Goal: Task Accomplishment & Management: Use online tool/utility

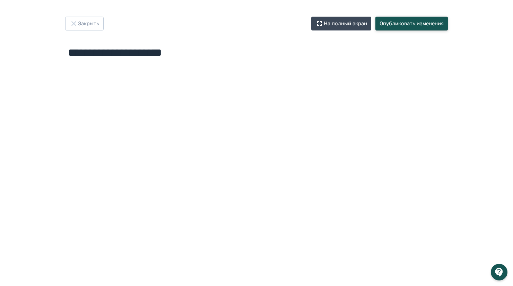
click at [403, 24] on button "Опубликовать изменения" at bounding box center [411, 24] width 72 height 14
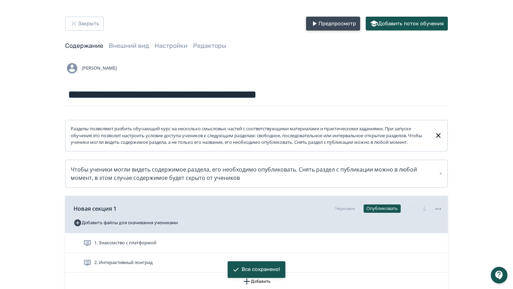
click at [319, 20] on button "Предпросмотр" at bounding box center [333, 24] width 54 height 14
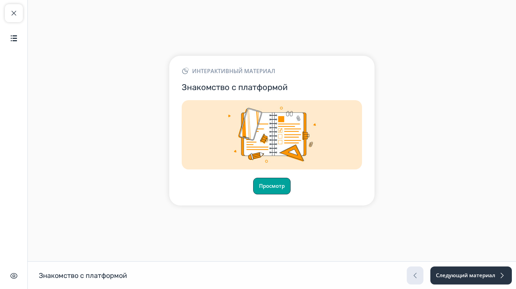
click at [267, 188] on button "Просмотр" at bounding box center [271, 186] width 37 height 17
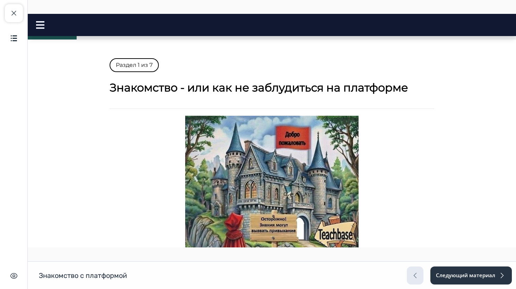
scroll to position [217, 0]
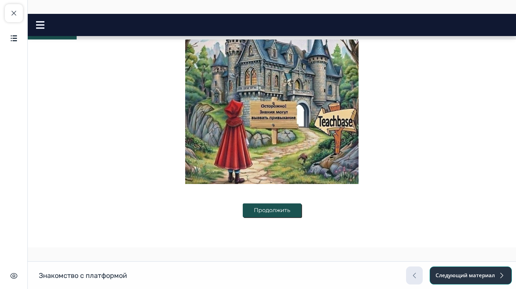
click at [453, 271] on button "Следующий материал" at bounding box center [470, 275] width 82 height 18
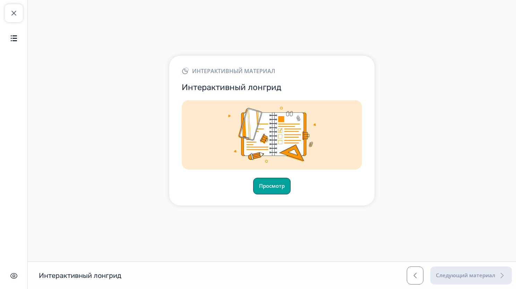
click at [281, 186] on button "Просмотр" at bounding box center [271, 186] width 37 height 17
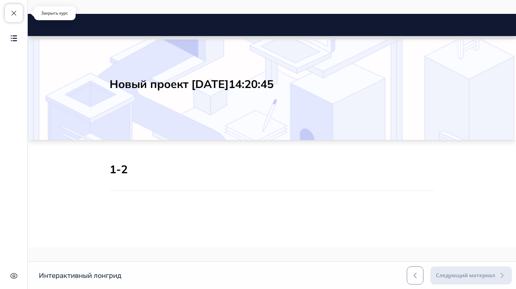
click at [10, 16] on span "button" at bounding box center [14, 13] width 8 height 8
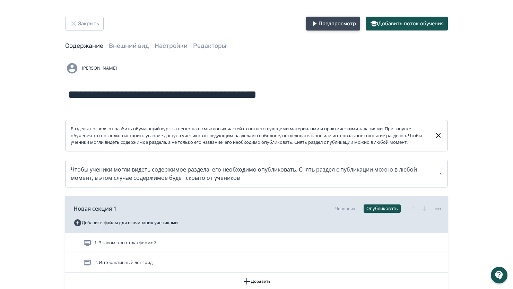
click at [322, 24] on button "Предпросмотр" at bounding box center [333, 24] width 54 height 14
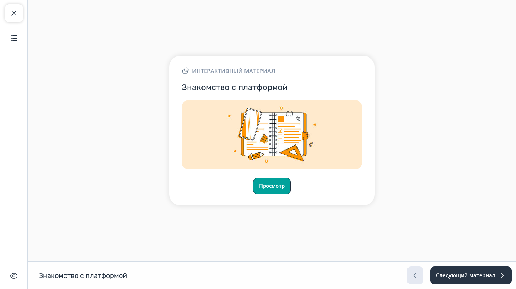
click at [270, 181] on button "Просмотр" at bounding box center [271, 186] width 37 height 17
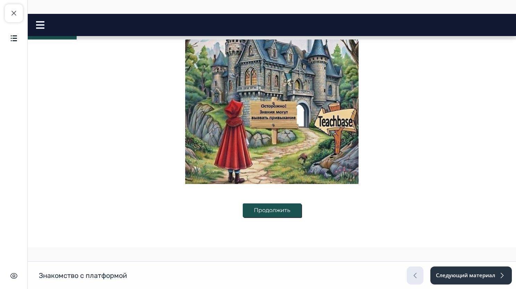
click at [245, 214] on button "Продолжить" at bounding box center [272, 210] width 59 height 14
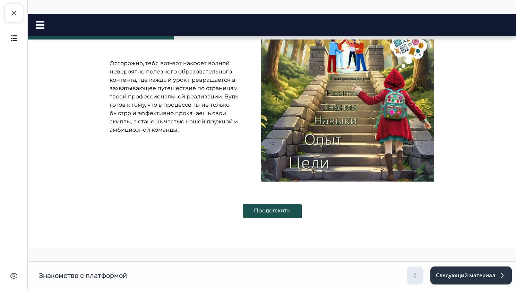
click at [251, 209] on button "Продолжить" at bounding box center [272, 211] width 59 height 14
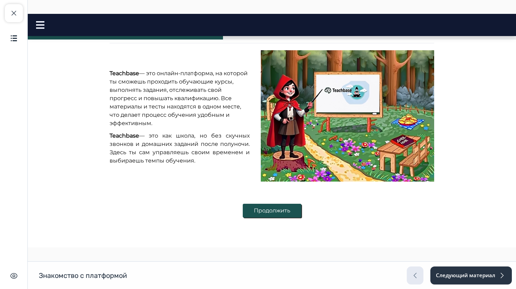
click at [251, 209] on button "Продолжить" at bounding box center [272, 211] width 59 height 14
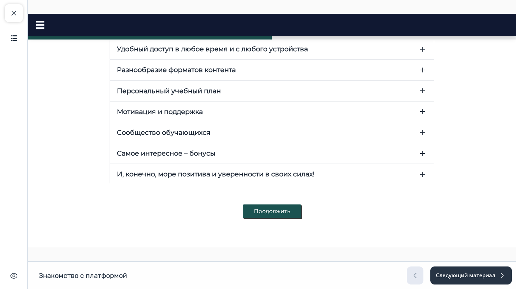
click at [251, 209] on button "Продолжить" at bounding box center [272, 211] width 59 height 14
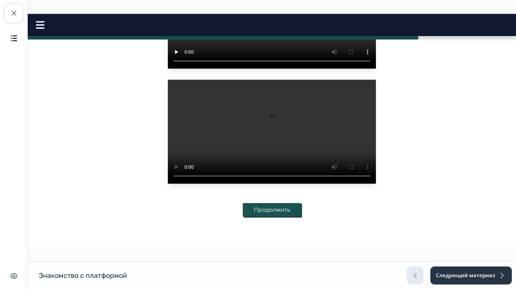
click at [262, 214] on button "Продолжить" at bounding box center [272, 210] width 59 height 14
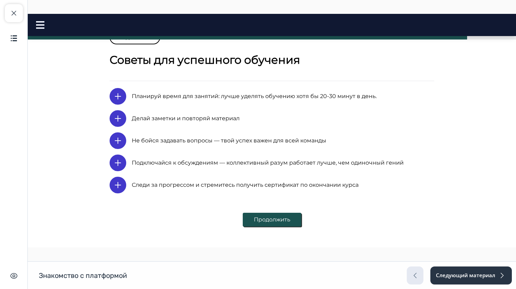
scroll to position [26, 0]
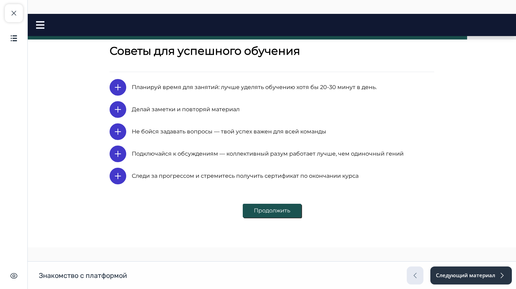
click at [262, 215] on button "Продолжить" at bounding box center [272, 211] width 59 height 14
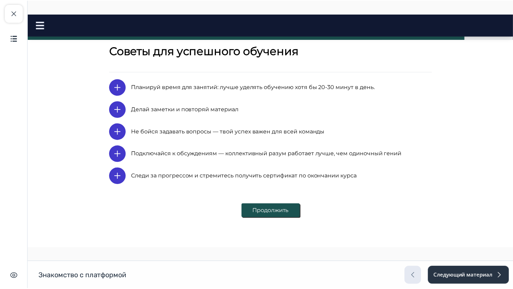
scroll to position [0, 0]
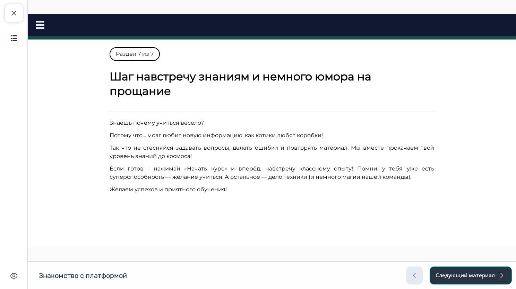
click at [484, 279] on button "Следующий материал" at bounding box center [470, 275] width 82 height 18
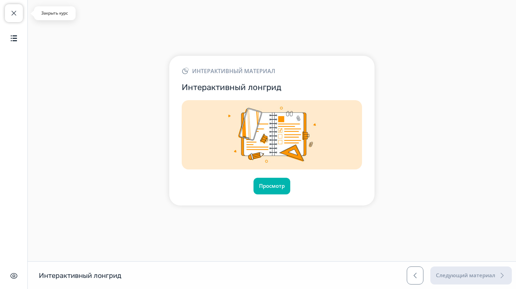
click at [14, 12] on span "button" at bounding box center [14, 13] width 8 height 8
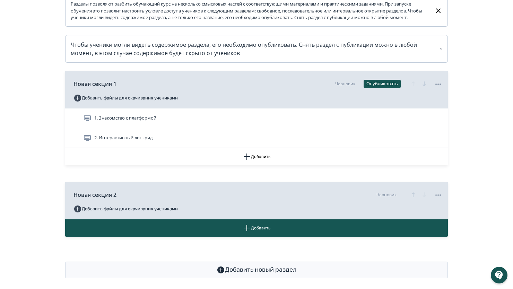
scroll to position [137, 0]
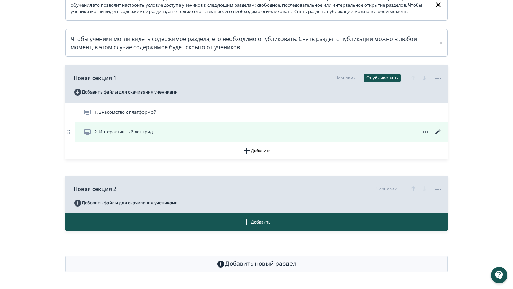
click at [438, 130] on icon at bounding box center [438, 132] width 8 height 8
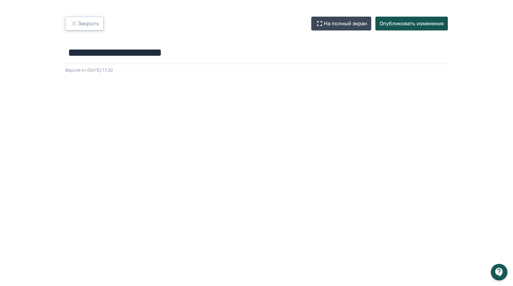
click at [68, 30] on button "Закрыть" at bounding box center [84, 24] width 38 height 14
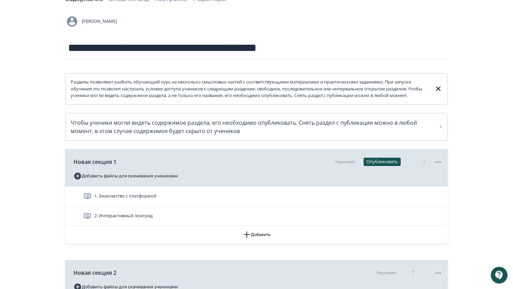
scroll to position [104, 0]
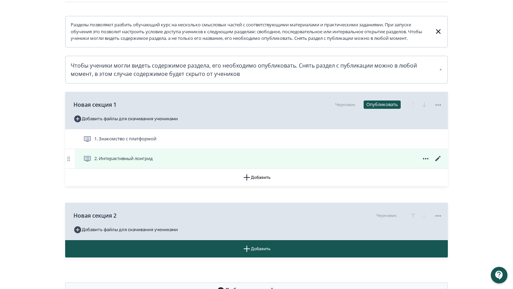
click at [428, 163] on icon at bounding box center [425, 159] width 8 height 8
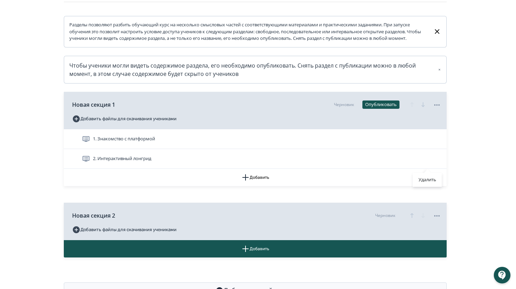
drag, startPoint x: 420, startPoint y: 180, endPoint x: 289, endPoint y: 30, distance: 198.6
click at [420, 180] on div "Удалить" at bounding box center [427, 180] width 29 height 14
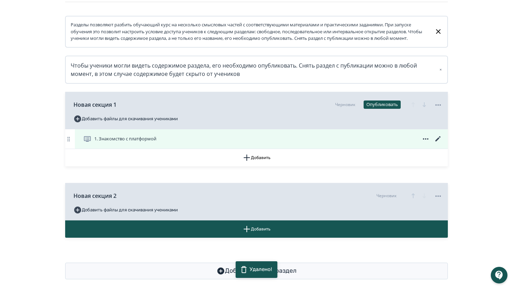
click at [439, 143] on icon at bounding box center [438, 139] width 8 height 8
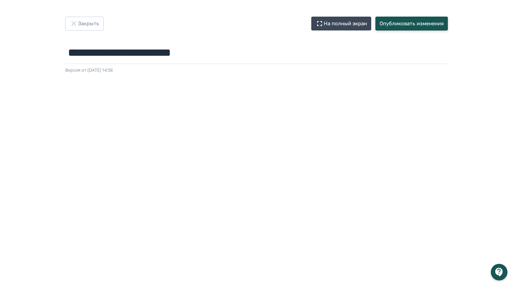
click at [412, 24] on button "Опубликовать изменения" at bounding box center [411, 24] width 72 height 14
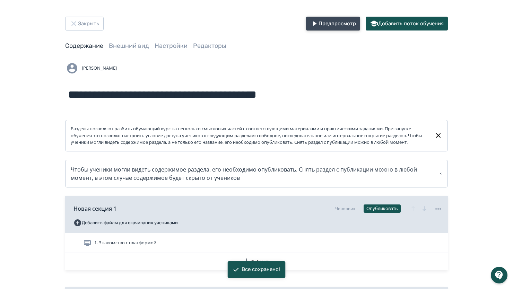
click at [331, 20] on button "Предпросмотр" at bounding box center [333, 24] width 54 height 14
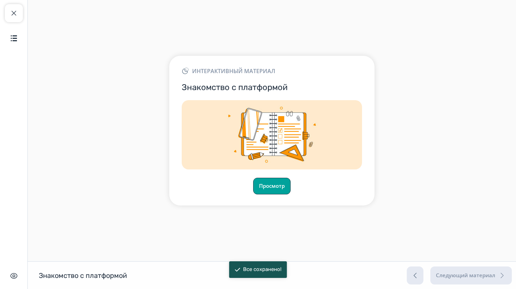
click at [271, 188] on button "Просмотр" at bounding box center [271, 186] width 37 height 17
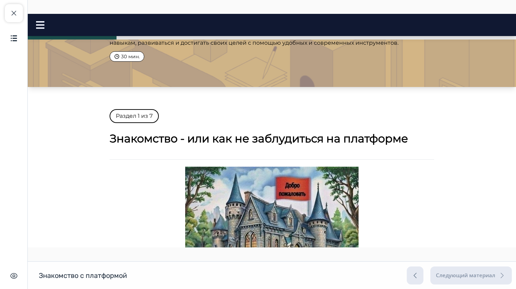
scroll to position [64, 0]
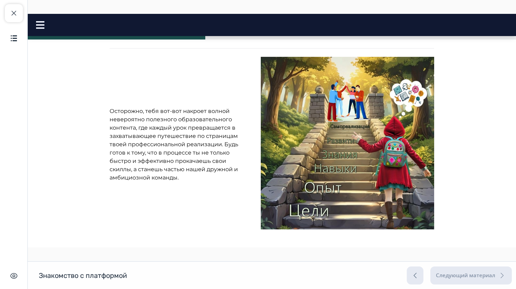
scroll to position [111, 0]
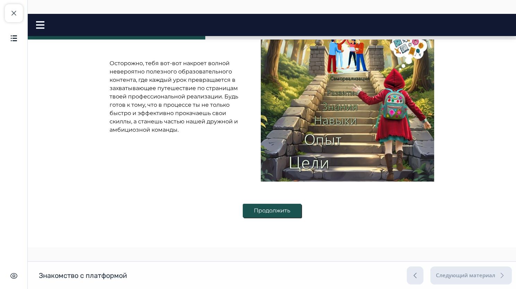
click at [417, 275] on div "Следующий материал" at bounding box center [458, 275] width 105 height 18
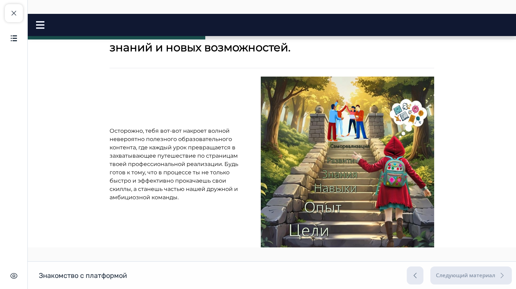
scroll to position [0, 0]
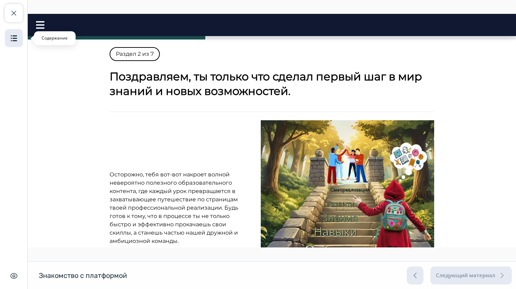
click at [17, 44] on button "Содержание" at bounding box center [14, 38] width 18 height 18
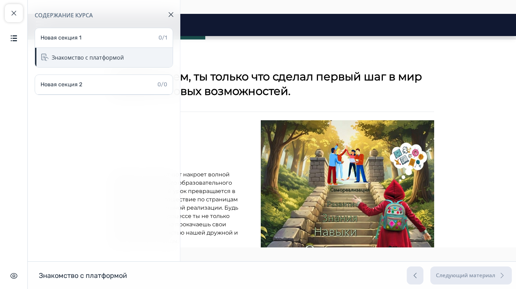
click at [74, 59] on div "Знакомство с платформой" at bounding box center [88, 57] width 72 height 8
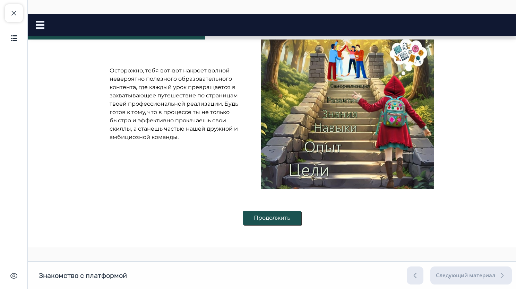
scroll to position [111, 0]
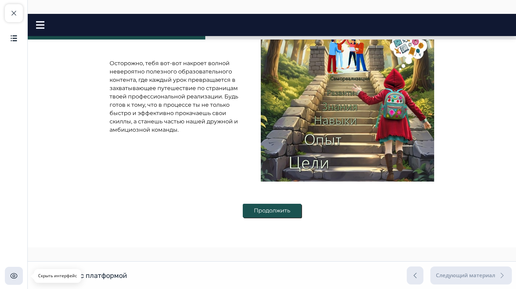
click at [16, 271] on button "Скрыть интерфейс" at bounding box center [14, 276] width 18 height 18
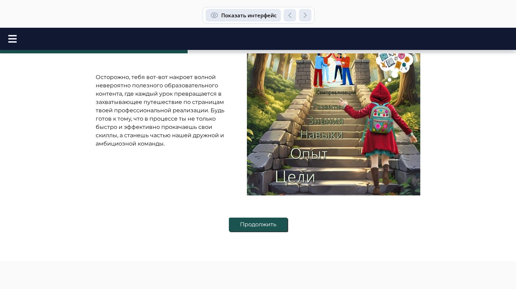
click at [270, 14] on button "Показать интерфейс" at bounding box center [242, 15] width 75 height 12
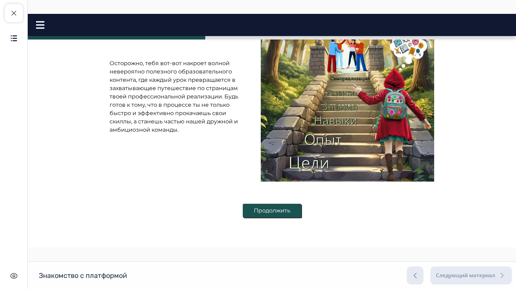
click at [453, 276] on div "Следующий материал" at bounding box center [458, 275] width 105 height 18
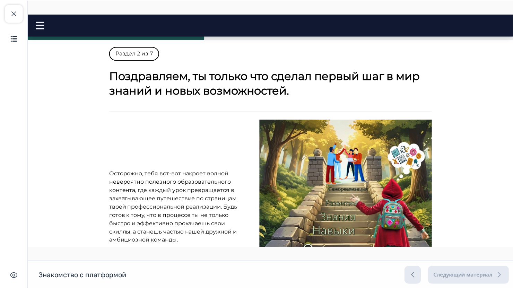
scroll to position [0, 0]
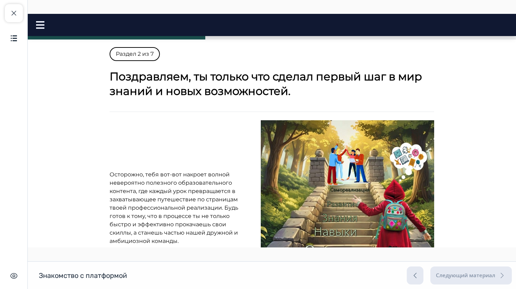
click at [123, 61] on div "Раздел 2 из 7 Поздравляем, ты только что сделал первый шаг в мир знаний и новых…" at bounding box center [271, 192] width 324 height 290
click at [123, 54] on p "Раздел 2 из 7" at bounding box center [134, 54] width 50 height 14
click at [13, 9] on button "Закрыть курс" at bounding box center [14, 13] width 18 height 18
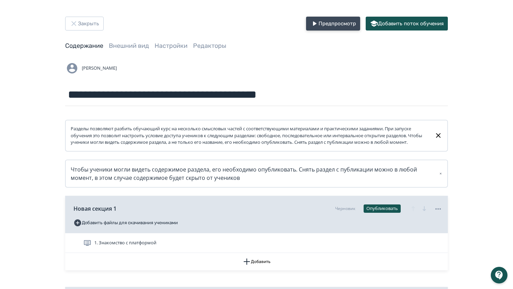
click at [345, 22] on button "Предпросмотр" at bounding box center [333, 24] width 54 height 14
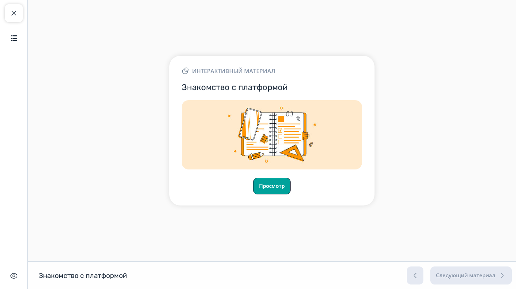
click at [267, 180] on button "Просмотр" at bounding box center [271, 186] width 37 height 17
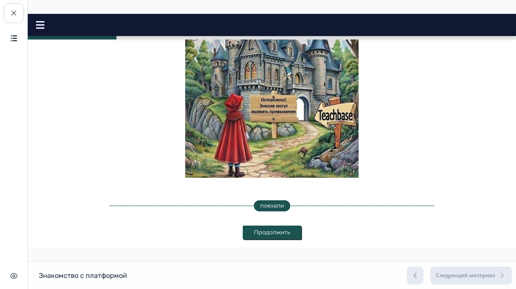
scroll to position [243, 0]
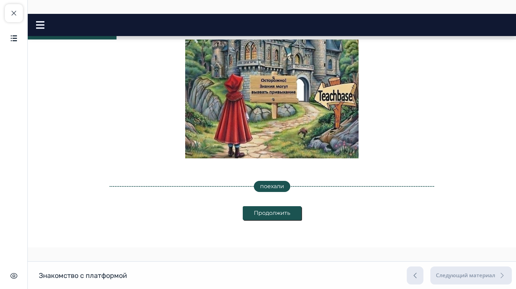
click at [275, 186] on div "поехали" at bounding box center [271, 186] width 35 height 8
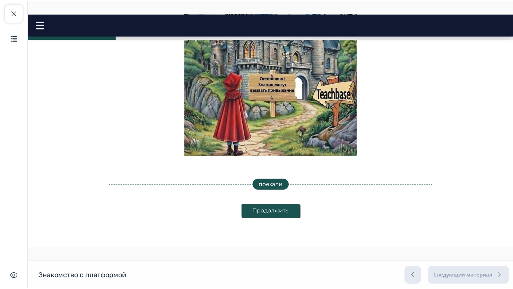
scroll to position [245, 0]
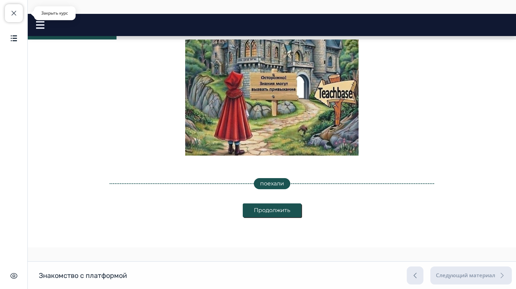
click at [11, 12] on span "button" at bounding box center [14, 13] width 8 height 8
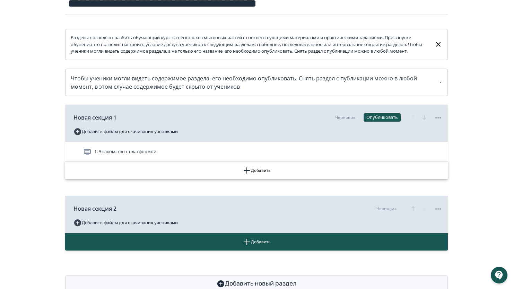
scroll to position [117, 0]
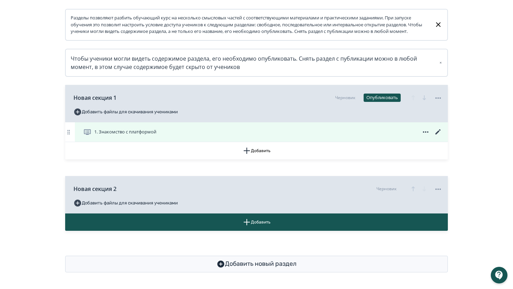
click at [438, 134] on icon at bounding box center [438, 132] width 8 height 8
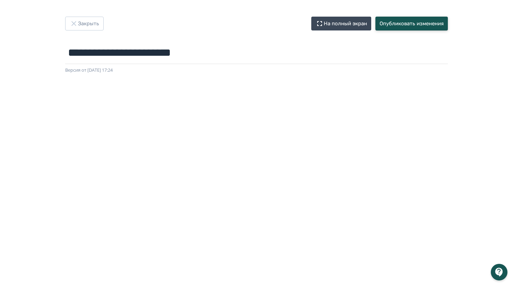
click at [401, 26] on button "Опубликовать изменения" at bounding box center [411, 24] width 72 height 14
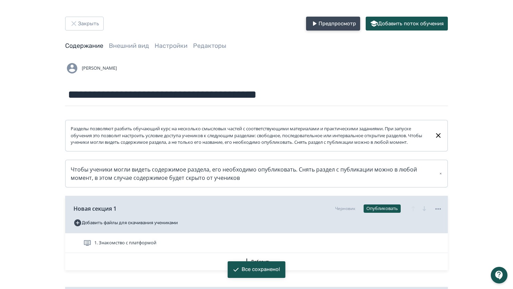
click at [326, 23] on button "Предпросмотр" at bounding box center [333, 24] width 54 height 14
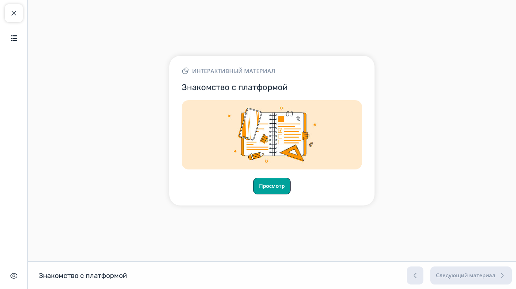
click at [279, 186] on button "Просмотр" at bounding box center [271, 186] width 37 height 17
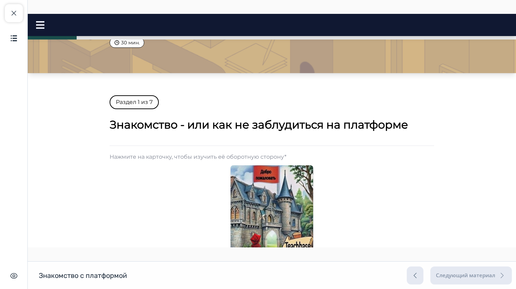
scroll to position [139, 0]
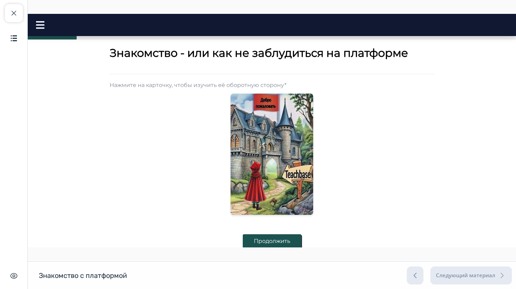
click at [269, 114] on img at bounding box center [271, 154] width 82 height 129
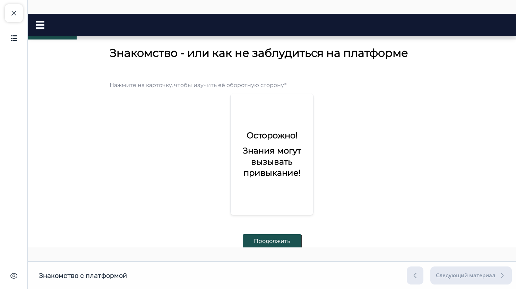
click at [272, 186] on div "Осторожно! Знания могут вызывать привыкание!" at bounding box center [271, 154] width 82 height 68
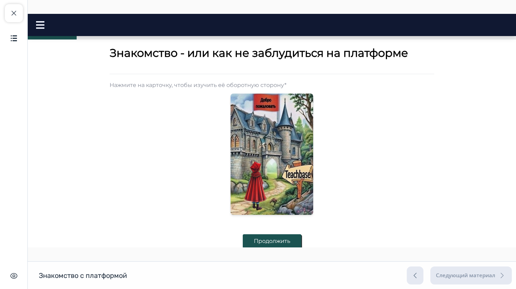
click at [268, 96] on img at bounding box center [271, 154] width 82 height 129
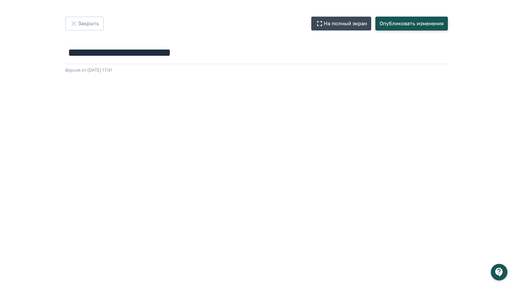
click at [391, 22] on button "Опубликовать изменения" at bounding box center [411, 24] width 72 height 14
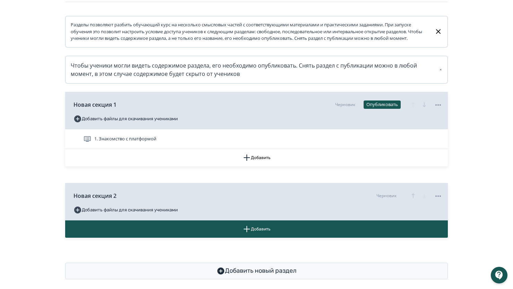
scroll to position [117, 0]
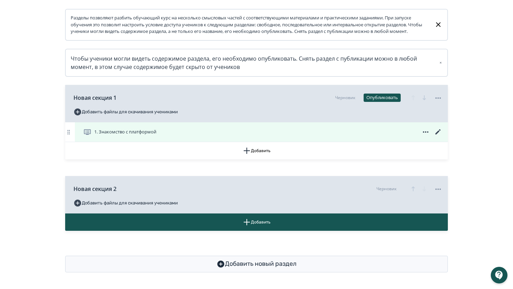
click at [440, 133] on icon at bounding box center [438, 132] width 8 height 8
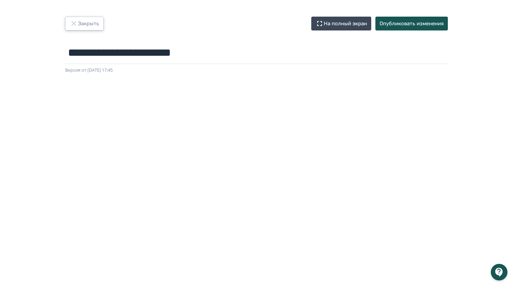
click at [89, 23] on button "Закрыть" at bounding box center [84, 24] width 38 height 14
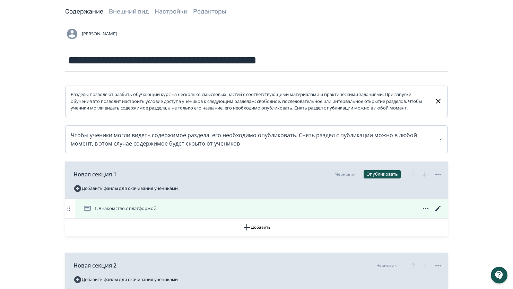
scroll to position [69, 0]
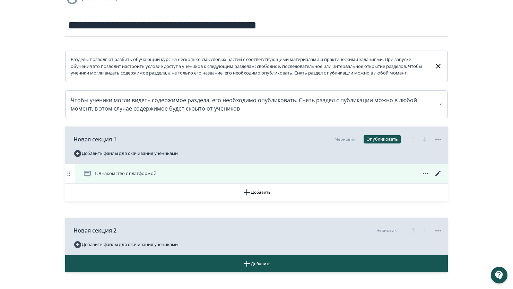
click at [438, 176] on icon at bounding box center [437, 173] width 5 height 5
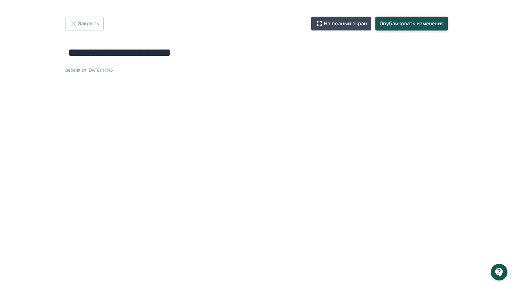
click at [388, 19] on button "Опубликовать изменения" at bounding box center [411, 24] width 72 height 14
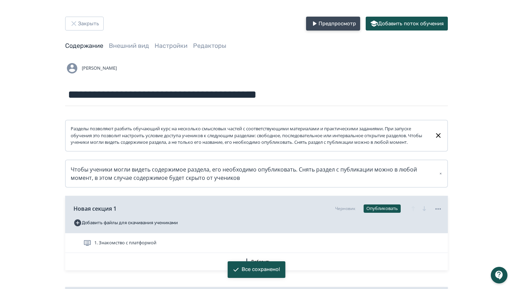
click at [341, 26] on button "Предпросмотр" at bounding box center [333, 24] width 54 height 14
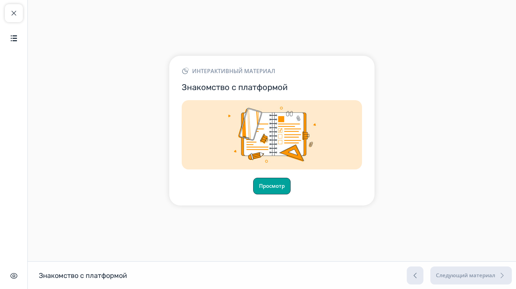
click at [281, 185] on button "Просмотр" at bounding box center [271, 186] width 37 height 17
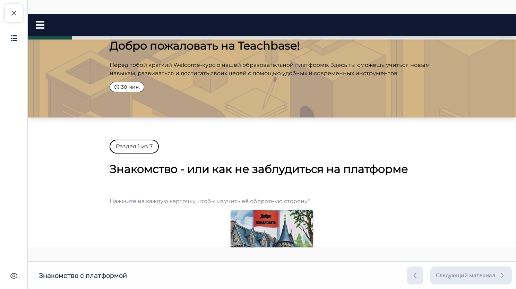
scroll to position [35, 0]
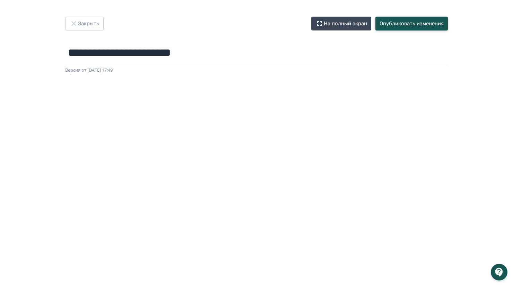
click at [417, 26] on button "Опубликовать изменения" at bounding box center [411, 24] width 72 height 14
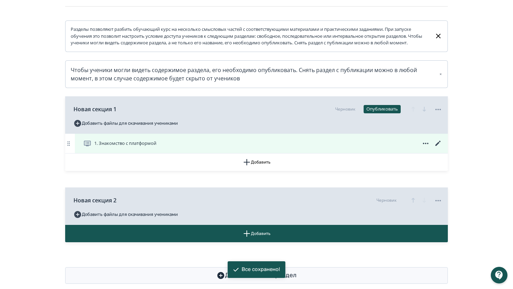
scroll to position [104, 0]
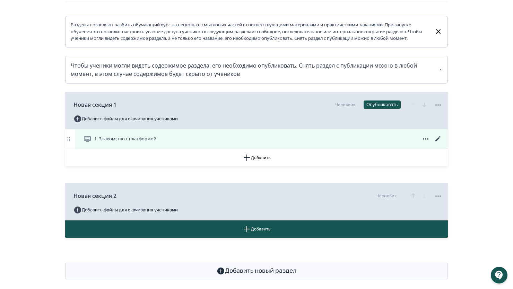
click at [440, 143] on icon at bounding box center [438, 139] width 8 height 8
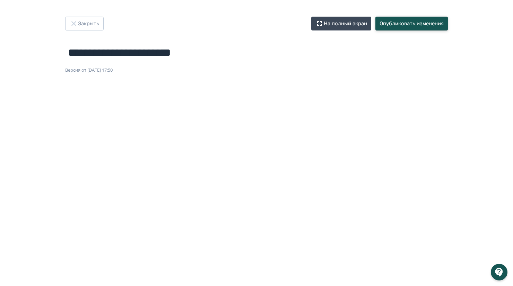
click at [409, 30] on button "Опубликовать изменения" at bounding box center [411, 24] width 72 height 14
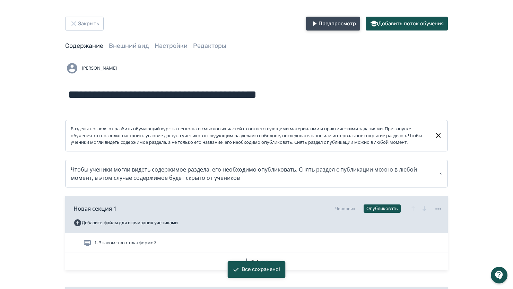
click at [324, 25] on button "Предпросмотр" at bounding box center [333, 24] width 54 height 14
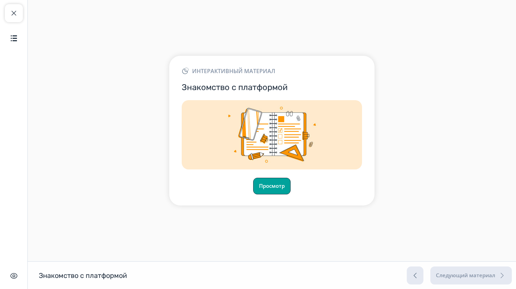
click at [284, 184] on button "Просмотр" at bounding box center [271, 186] width 37 height 17
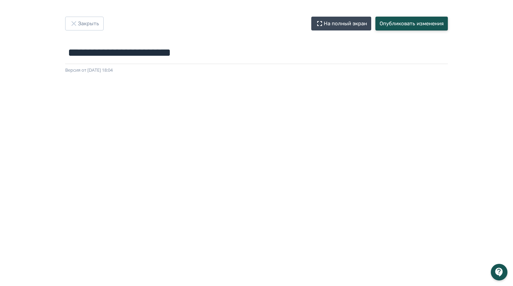
click at [428, 28] on button "Опубликовать изменения" at bounding box center [411, 24] width 72 height 14
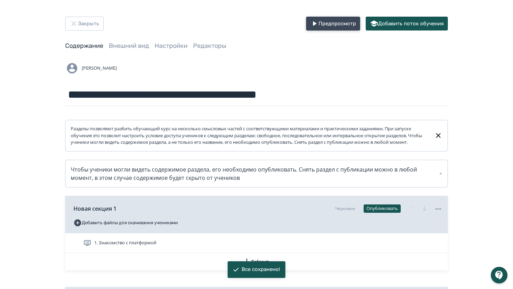
click at [340, 21] on button "Предпросмотр" at bounding box center [333, 24] width 54 height 14
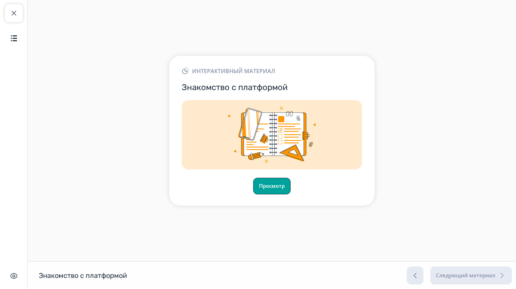
click at [279, 186] on button "Просмотр" at bounding box center [271, 186] width 37 height 17
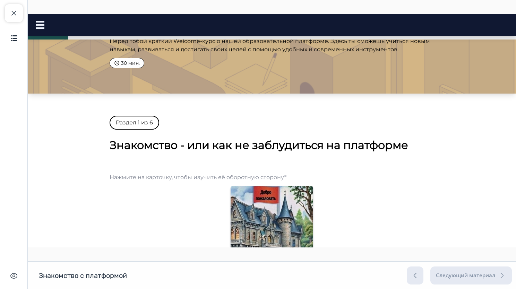
scroll to position [69, 0]
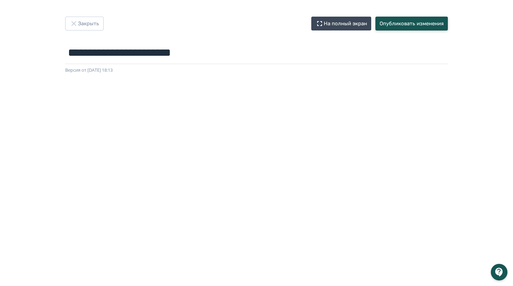
click at [414, 25] on button "Опубликовать изменения" at bounding box center [411, 24] width 72 height 14
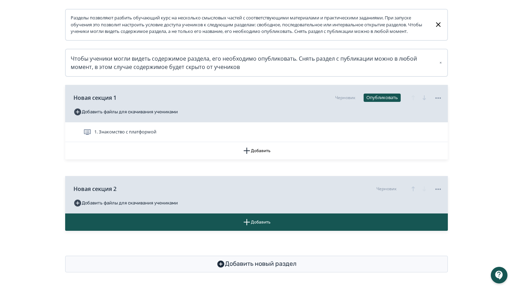
scroll to position [117, 0]
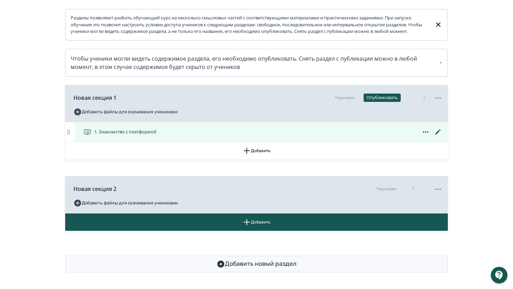
click at [440, 134] on icon at bounding box center [438, 132] width 8 height 8
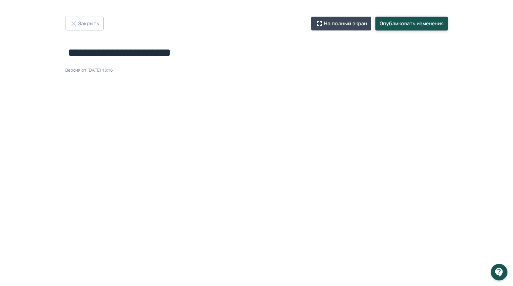
click at [417, 20] on button "Опубликовать изменения" at bounding box center [411, 24] width 72 height 14
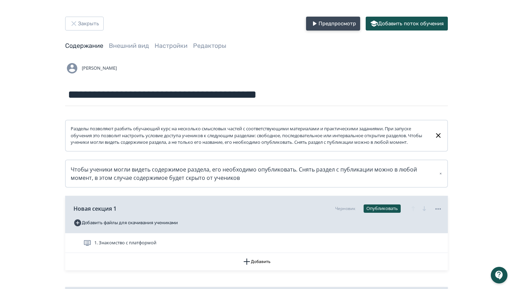
click at [322, 23] on button "Предпросмотр" at bounding box center [333, 24] width 54 height 14
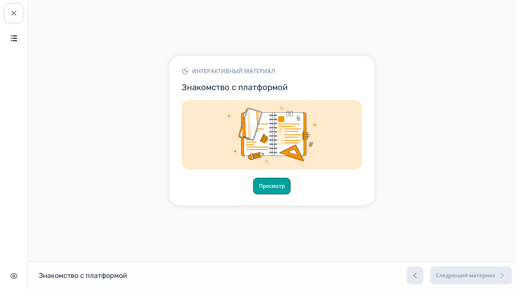
click at [280, 186] on button "Просмотр" at bounding box center [271, 186] width 37 height 17
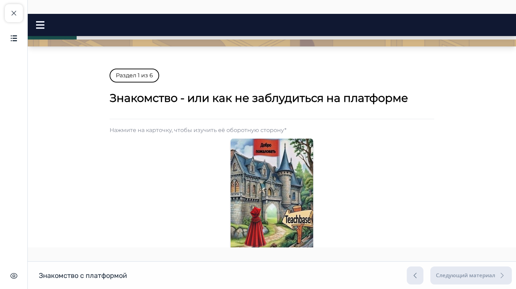
scroll to position [104, 0]
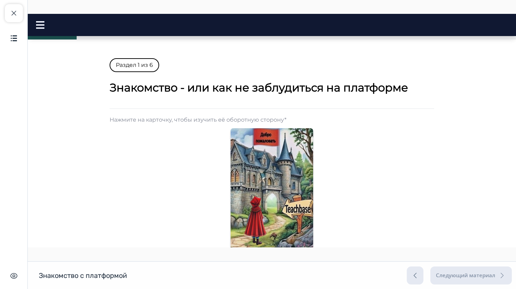
click at [273, 192] on img at bounding box center [271, 188] width 82 height 129
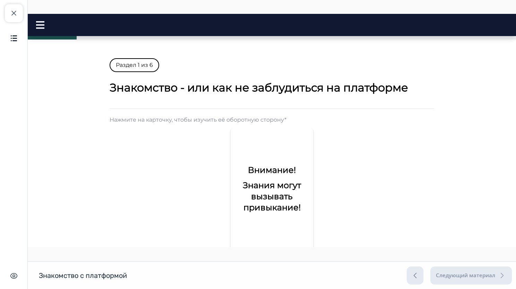
click at [277, 201] on h2 "Знания могут вызывать привыкание!" at bounding box center [271, 196] width 71 height 33
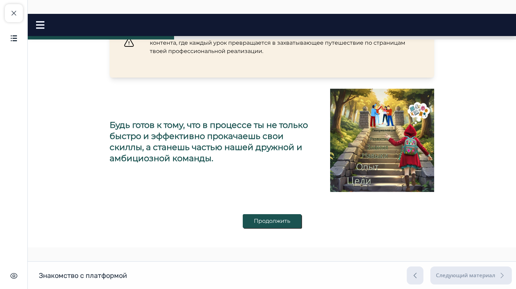
scroll to position [367, 0]
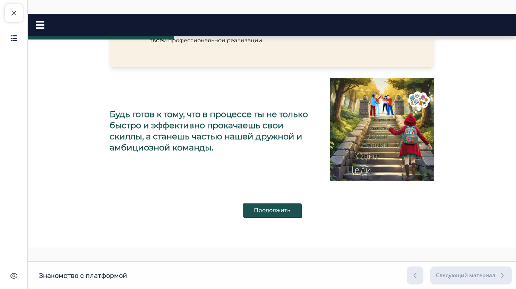
click at [249, 214] on button "Продолжить" at bounding box center [272, 210] width 59 height 14
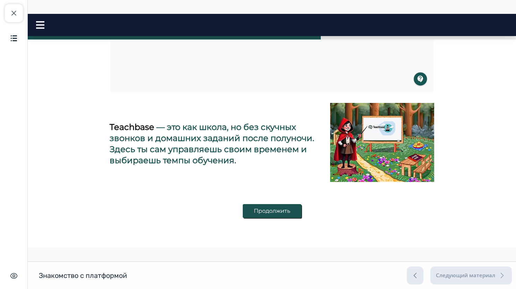
scroll to position [248, 0]
click at [284, 212] on button "Продолжить" at bounding box center [272, 211] width 59 height 14
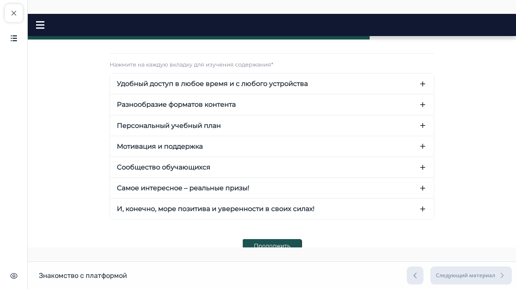
scroll to position [69, 0]
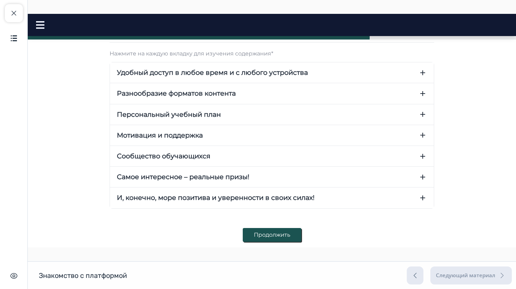
click at [255, 235] on button "Продолжить" at bounding box center [272, 235] width 59 height 14
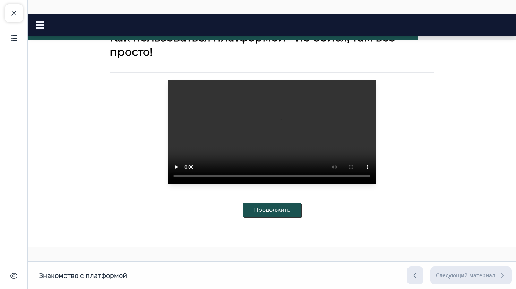
click at [265, 213] on button "Продолжить" at bounding box center [272, 210] width 59 height 14
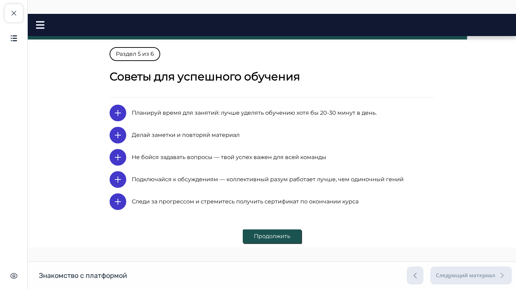
drag, startPoint x: 273, startPoint y: 231, endPoint x: 261, endPoint y: 228, distance: 12.4
click at [273, 232] on button "Продолжить" at bounding box center [272, 236] width 59 height 14
